Goal: Transaction & Acquisition: Subscribe to service/newsletter

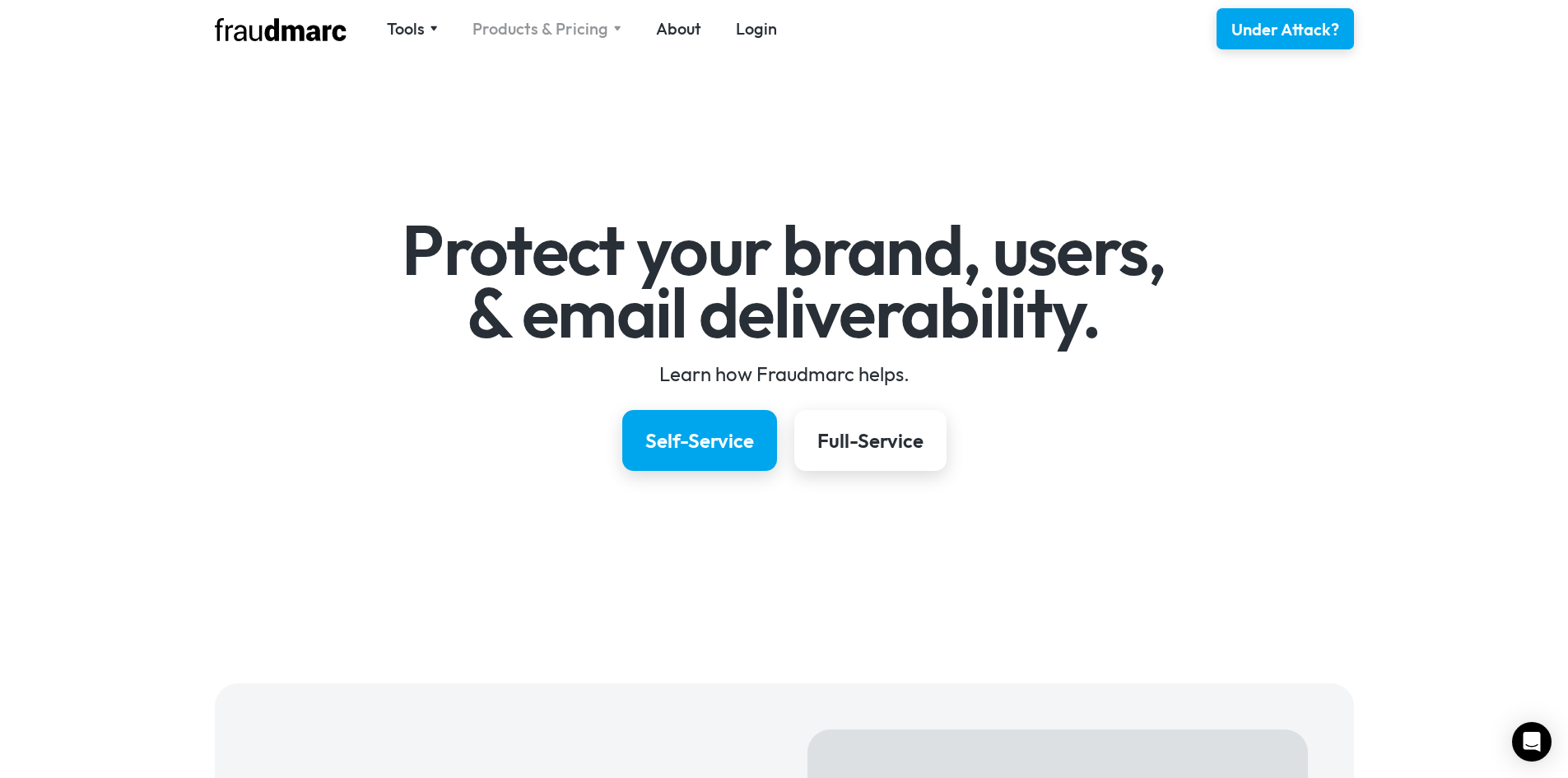
click at [606, 25] on div "Products & Pricing" at bounding box center [547, 29] width 149 height 23
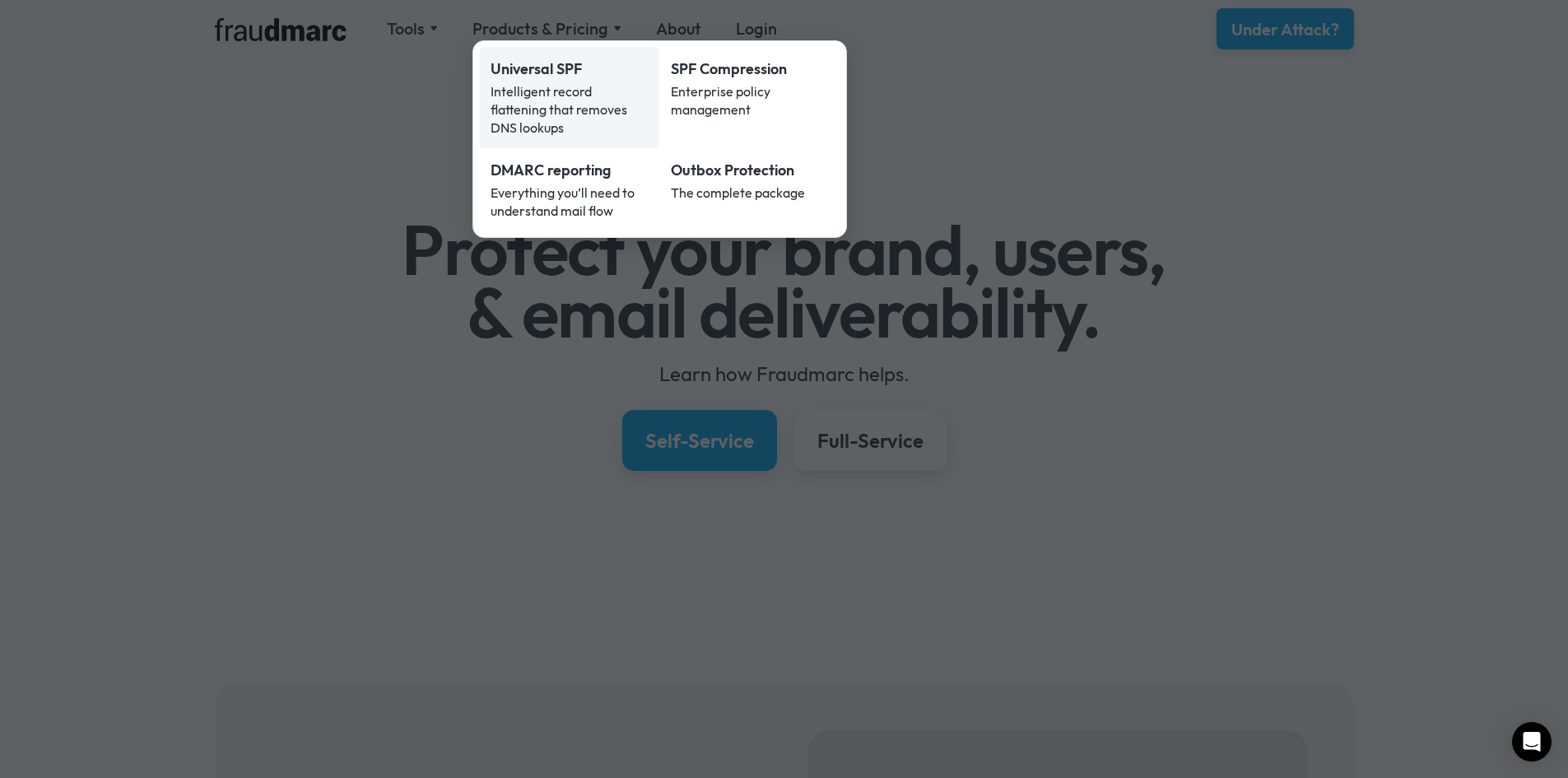
click at [593, 90] on div "Intelligent record flattening that removes DNS lookups" at bounding box center [570, 109] width 158 height 54
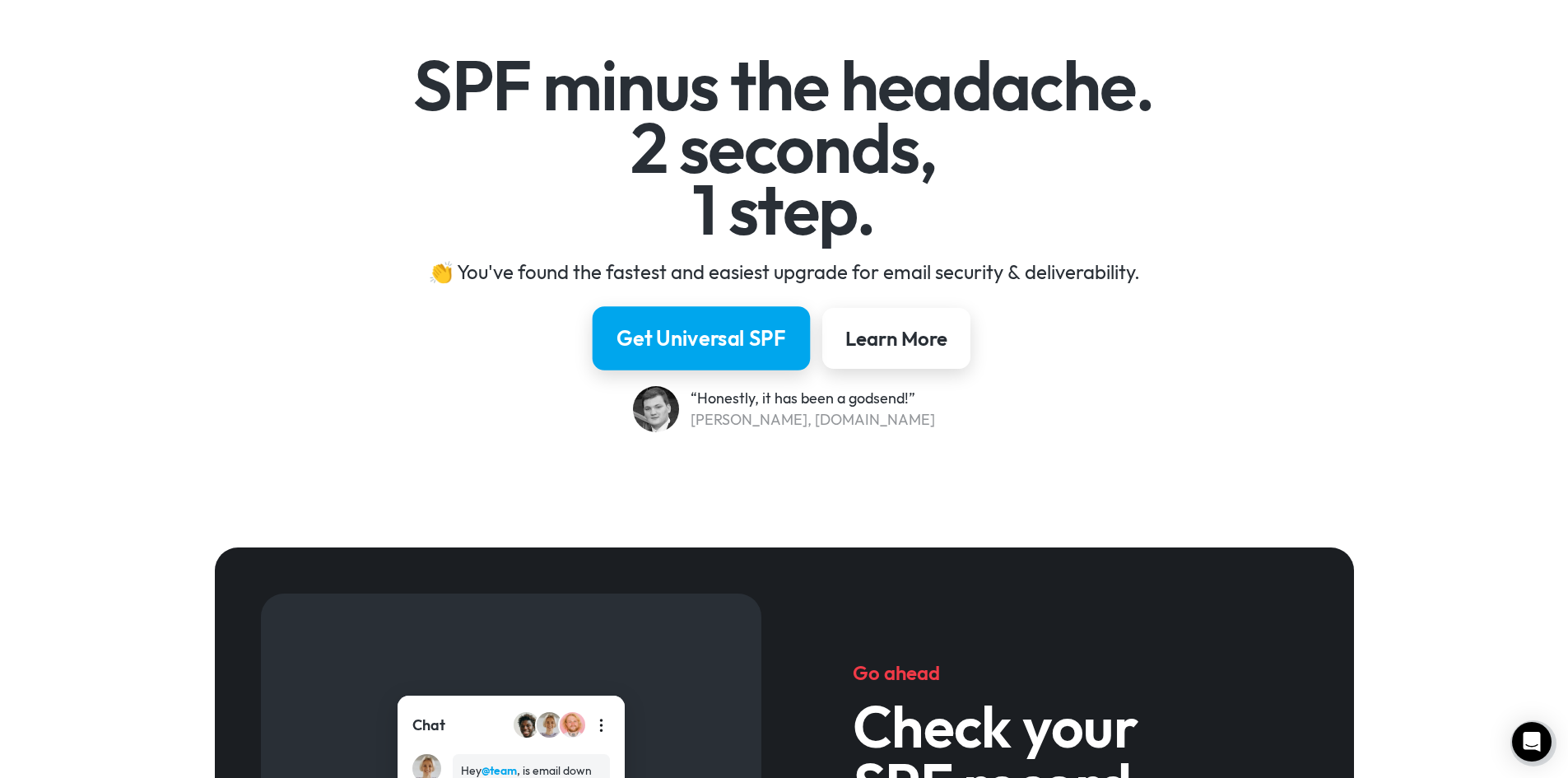
click at [751, 361] on link "Get Universal SPF" at bounding box center [702, 337] width 218 height 64
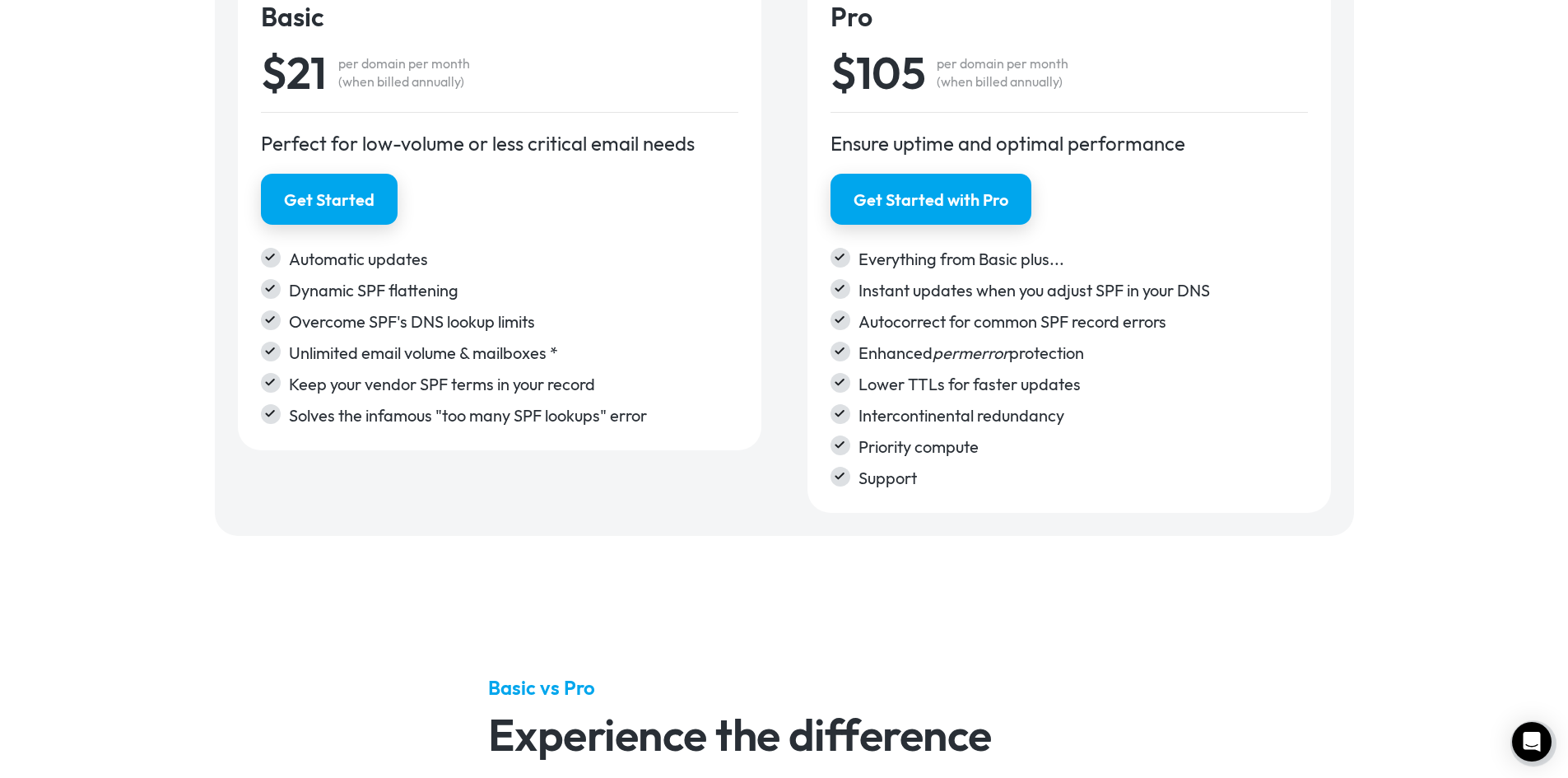
scroll to position [2870, 0]
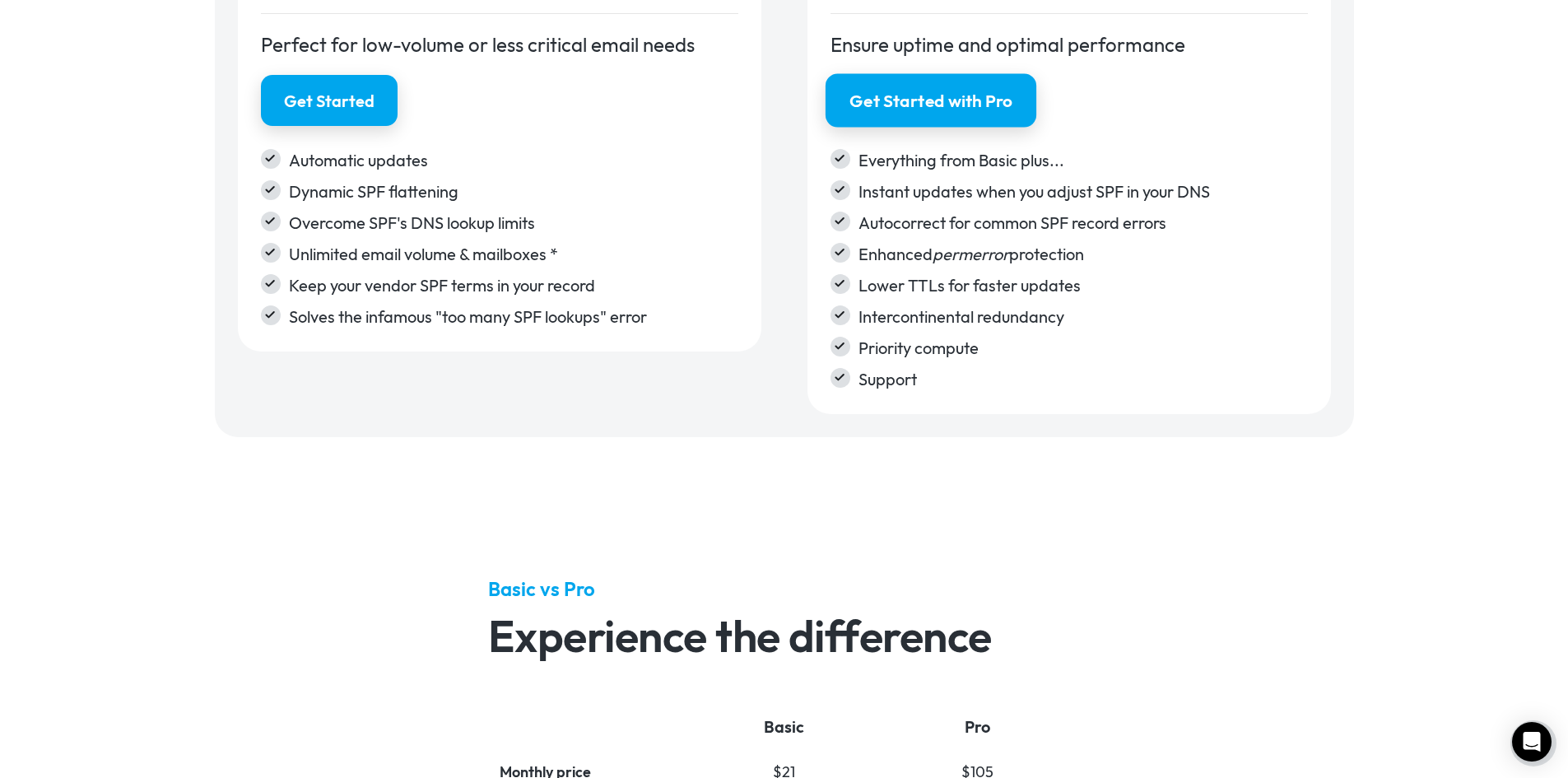
click at [942, 107] on div "Get Started with Pro" at bounding box center [930, 101] width 162 height 24
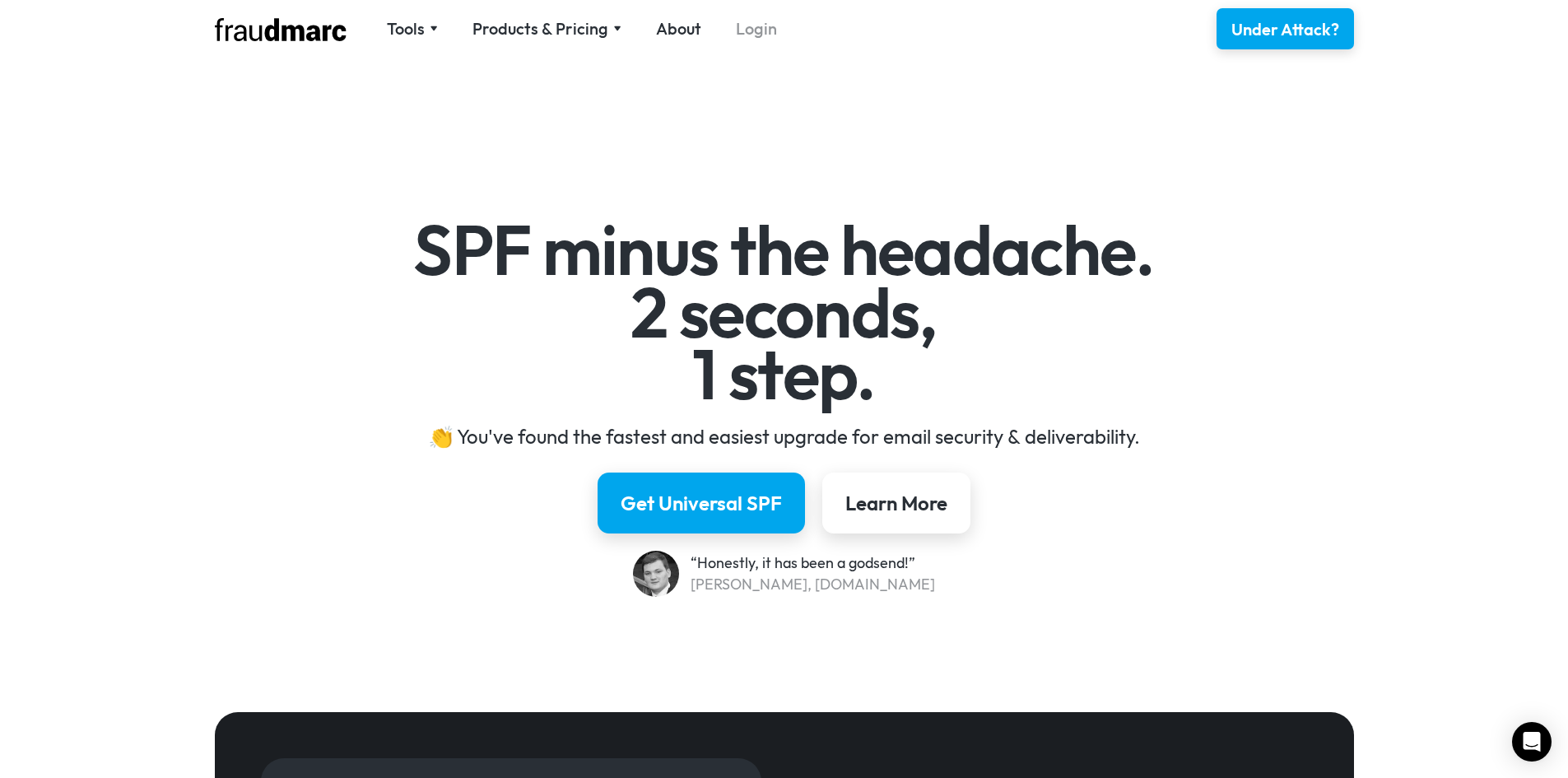
click at [757, 36] on link "Login" at bounding box center [756, 29] width 41 height 23
